Goal: Information Seeking & Learning: Learn about a topic

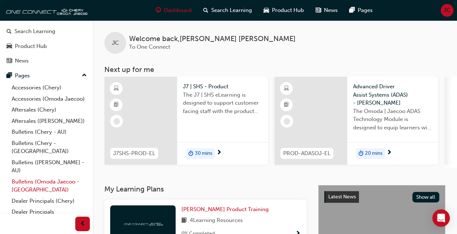
scroll to position [53, 0]
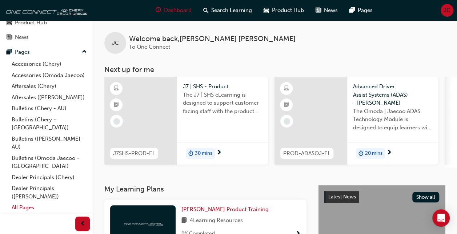
click at [28, 205] on link "All Pages" at bounding box center [49, 207] width 81 height 11
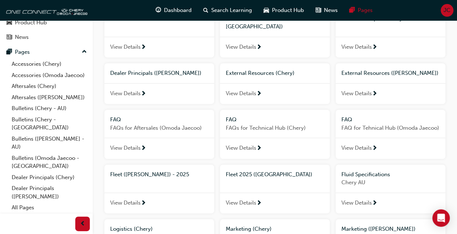
scroll to position [218, 0]
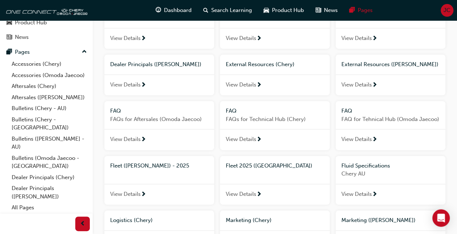
click at [137, 190] on span "View Details" at bounding box center [125, 194] width 31 height 8
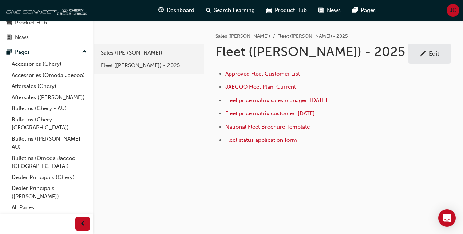
scroll to position [53, 0]
